Goal: Book appointment/travel/reservation

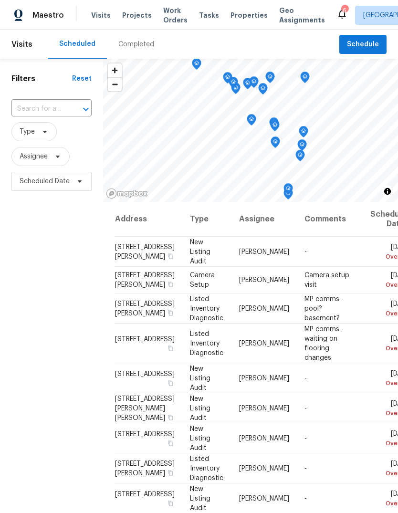
click at [106, 12] on span "Visits" at bounding box center [101, 15] width 20 height 10
click at [104, 16] on span "Visits" at bounding box center [101, 15] width 20 height 10
click at [101, 18] on span "Visits" at bounding box center [101, 15] width 20 height 10
click at [102, 16] on span "Visits" at bounding box center [101, 15] width 20 height 10
click at [376, 48] on span "Schedule" at bounding box center [363, 45] width 32 height 12
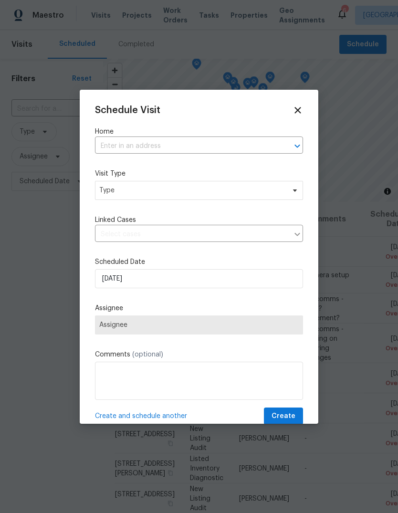
click at [214, 150] on input "text" at bounding box center [185, 146] width 181 height 15
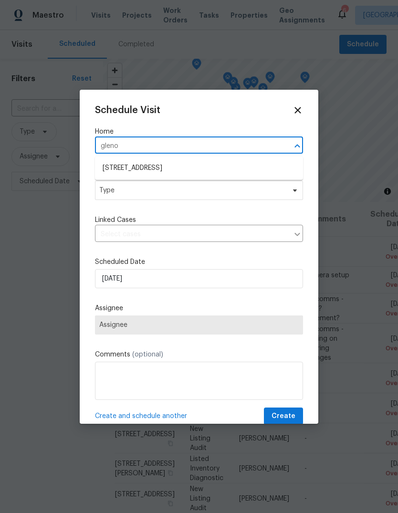
type input "glenor"
click at [204, 169] on li "[STREET_ADDRESS]" at bounding box center [199, 168] width 208 height 16
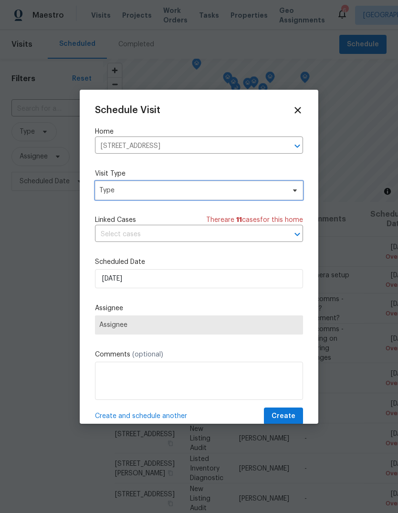
click at [200, 191] on span "Type" at bounding box center [192, 191] width 186 height 10
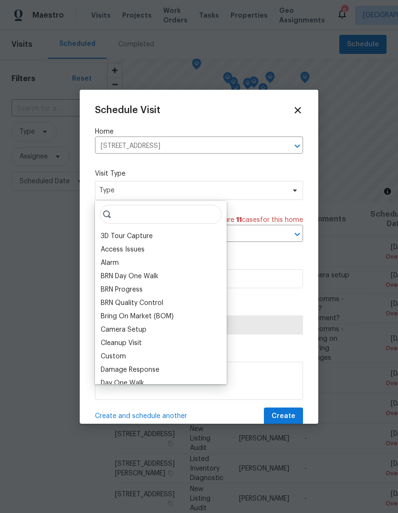
click at [296, 112] on icon at bounding box center [297, 110] width 6 height 6
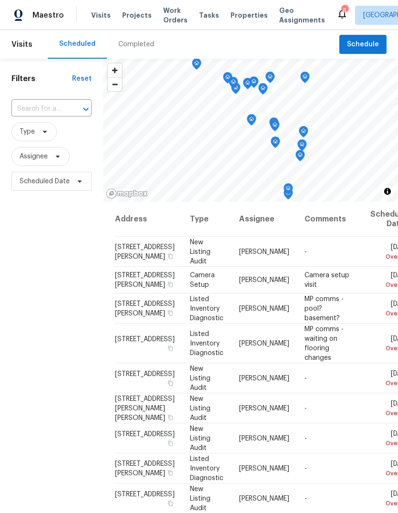
click at [64, 105] on input "text" at bounding box center [37, 109] width 53 height 15
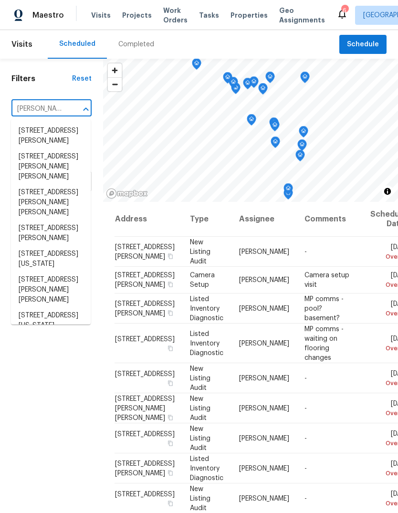
type input "gleno"
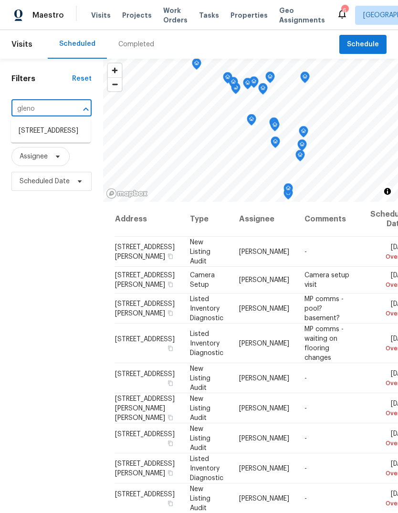
click at [57, 139] on li "[STREET_ADDRESS]" at bounding box center [51, 131] width 80 height 16
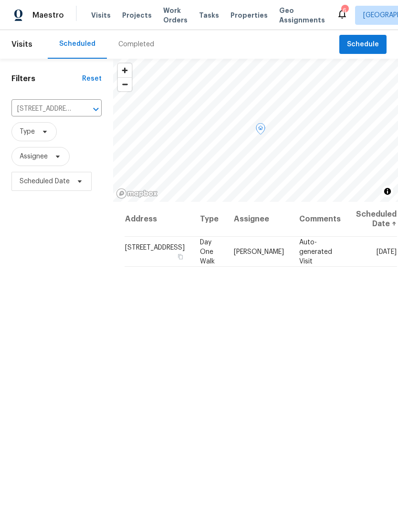
click at [336, 315] on div "Address Type Assignee Comments Scheduled Date ↑ [STREET_ADDRESS] Day One Walk […" at bounding box center [255, 407] width 285 height 410
